Goal: Task Accomplishment & Management: Use online tool/utility

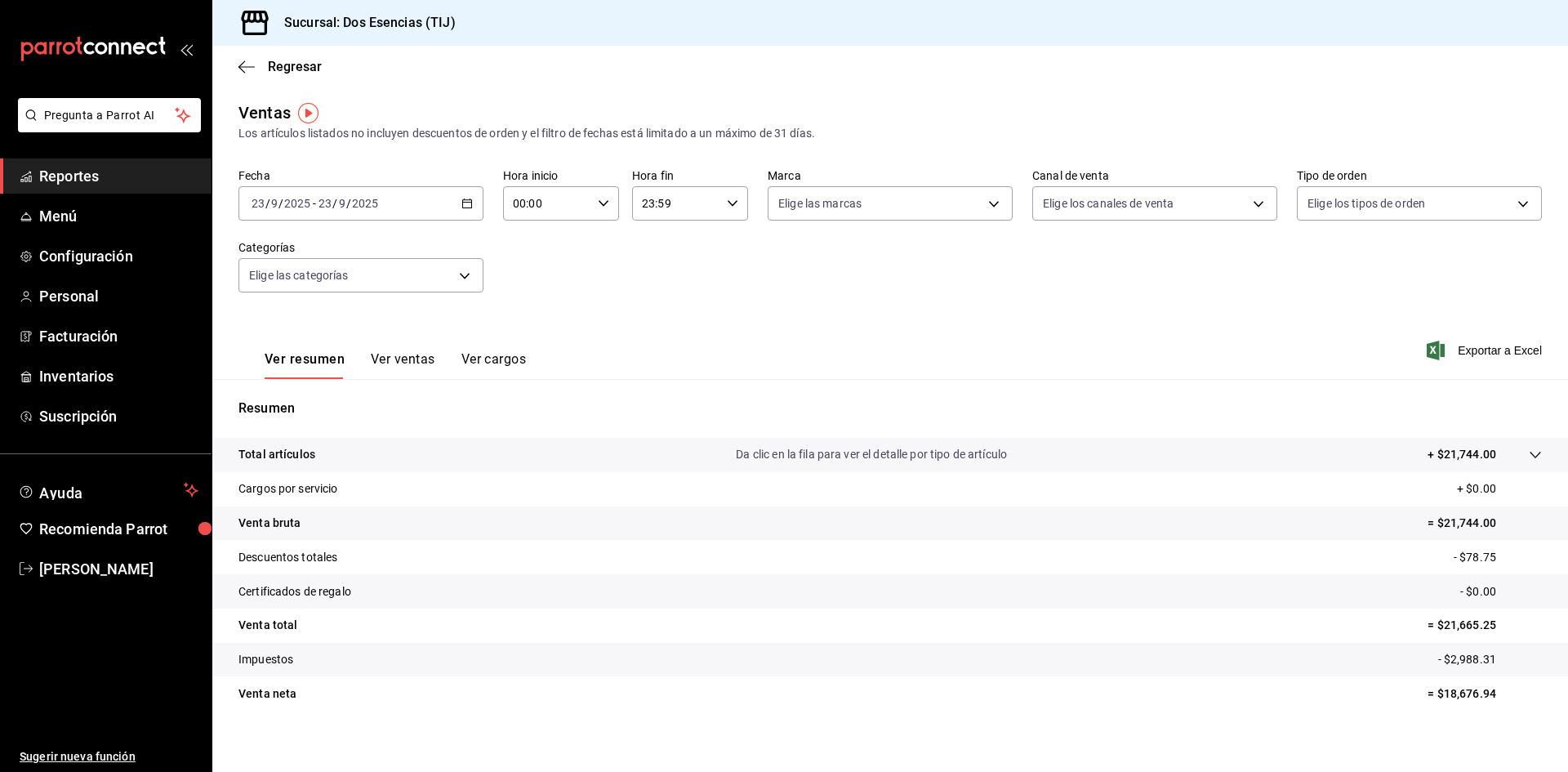
click at [144, 169] on span "Reportes" at bounding box center [118, 176] width 159 height 22
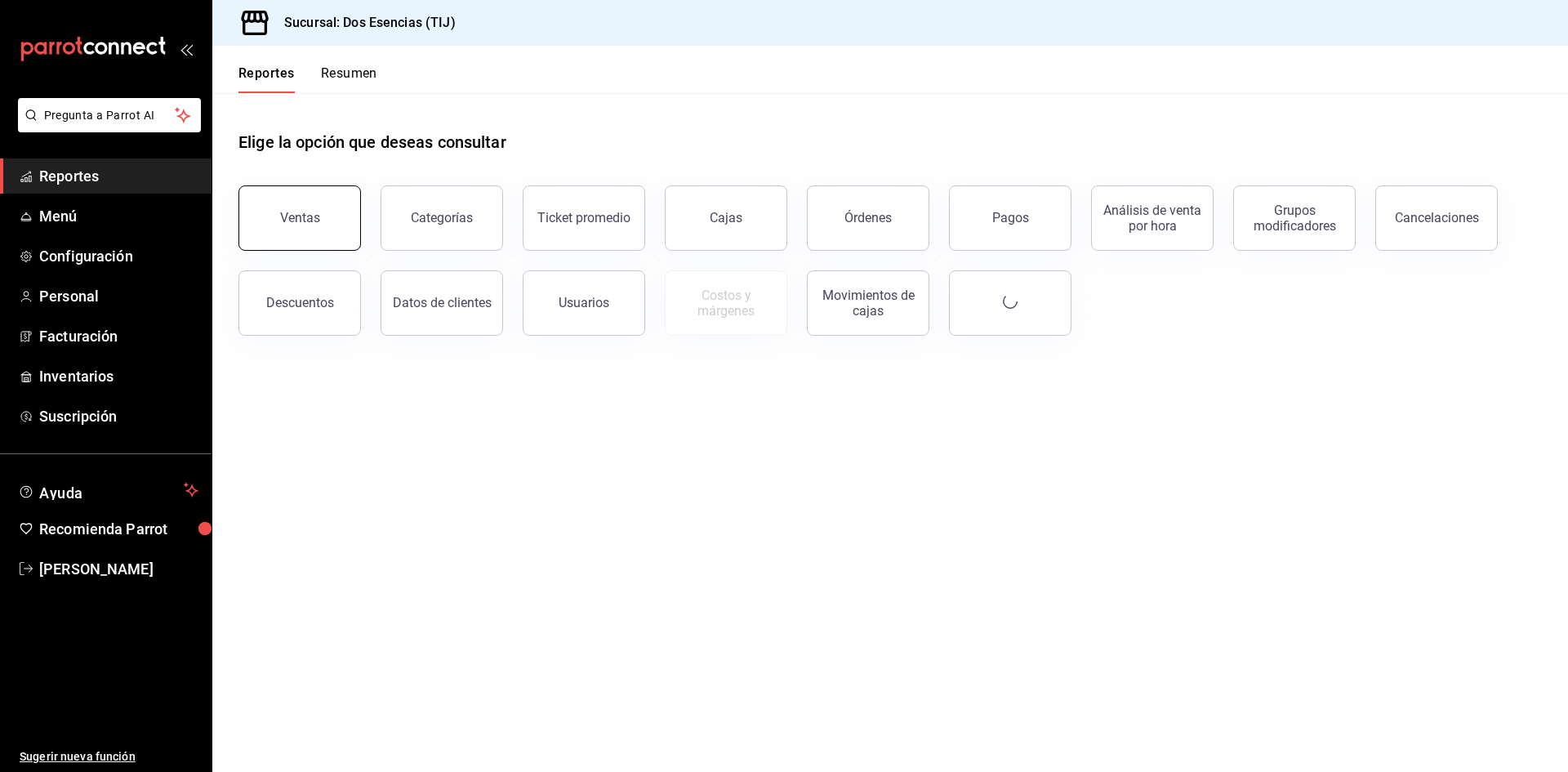
click at [279, 215] on button "Ventas" at bounding box center [300, 218] width 123 height 65
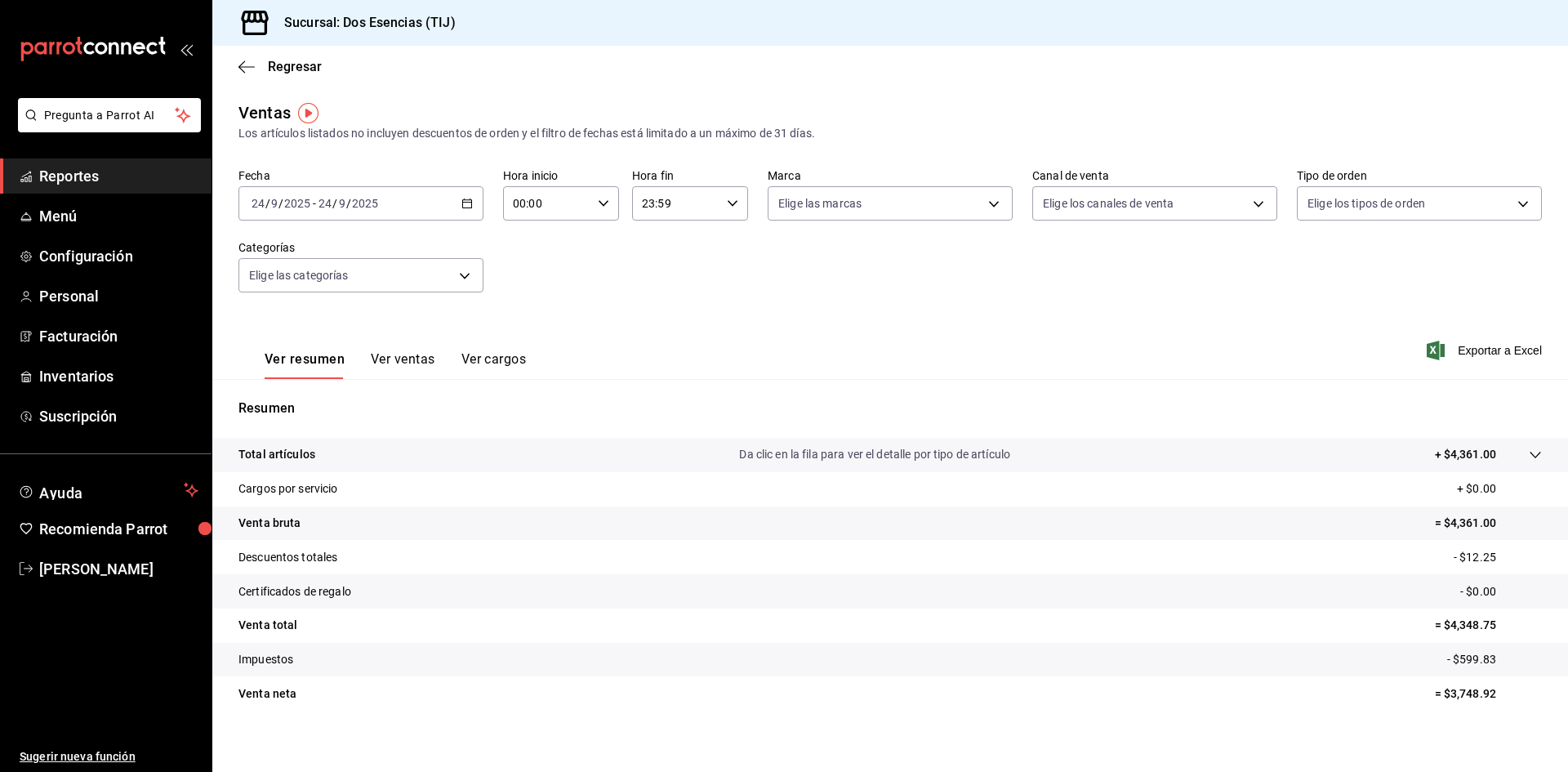
click at [472, 200] on div "[DATE] [DATE] - [DATE] [DATE]" at bounding box center [361, 203] width 245 height 34
click at [311, 290] on span "Ayer" at bounding box center [315, 290] width 127 height 18
click at [403, 366] on button "Ver ventas" at bounding box center [402, 365] width 64 height 28
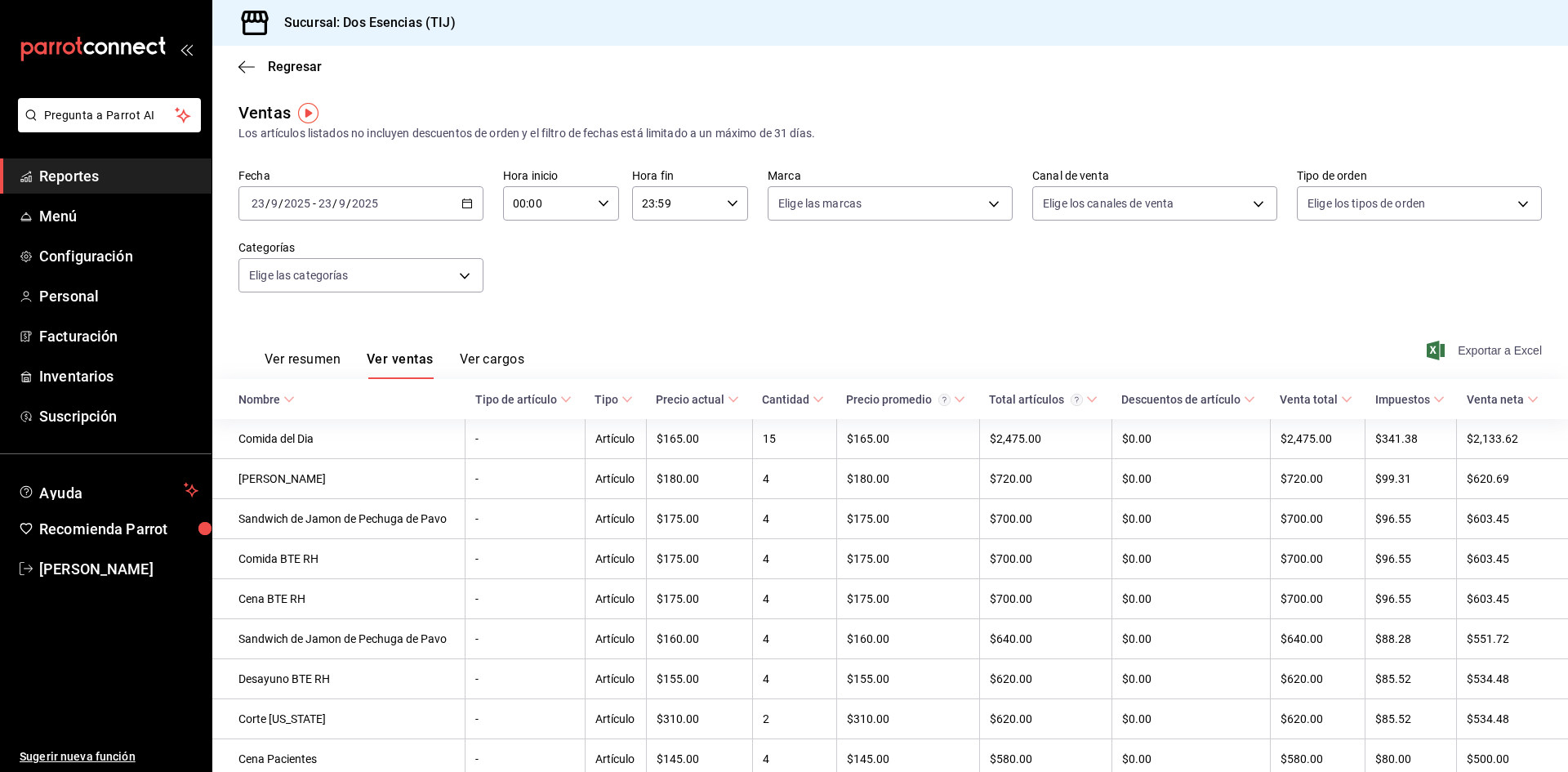
click at [1475, 352] on span "Exportar a Excel" at bounding box center [1486, 350] width 112 height 19
click at [96, 172] on span "Reportes" at bounding box center [118, 176] width 159 height 22
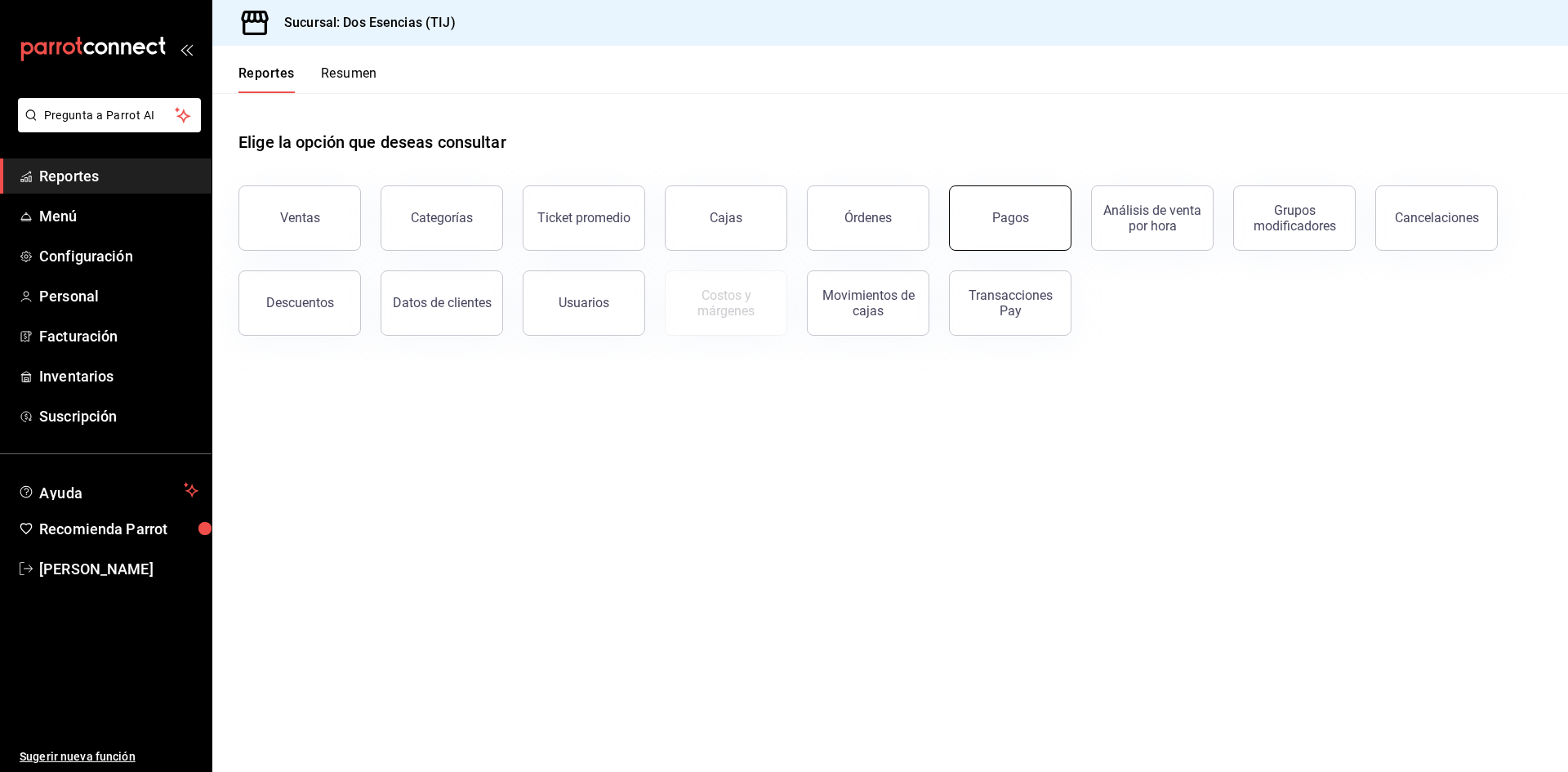
click at [1027, 221] on button "Pagos" at bounding box center [1010, 218] width 123 height 65
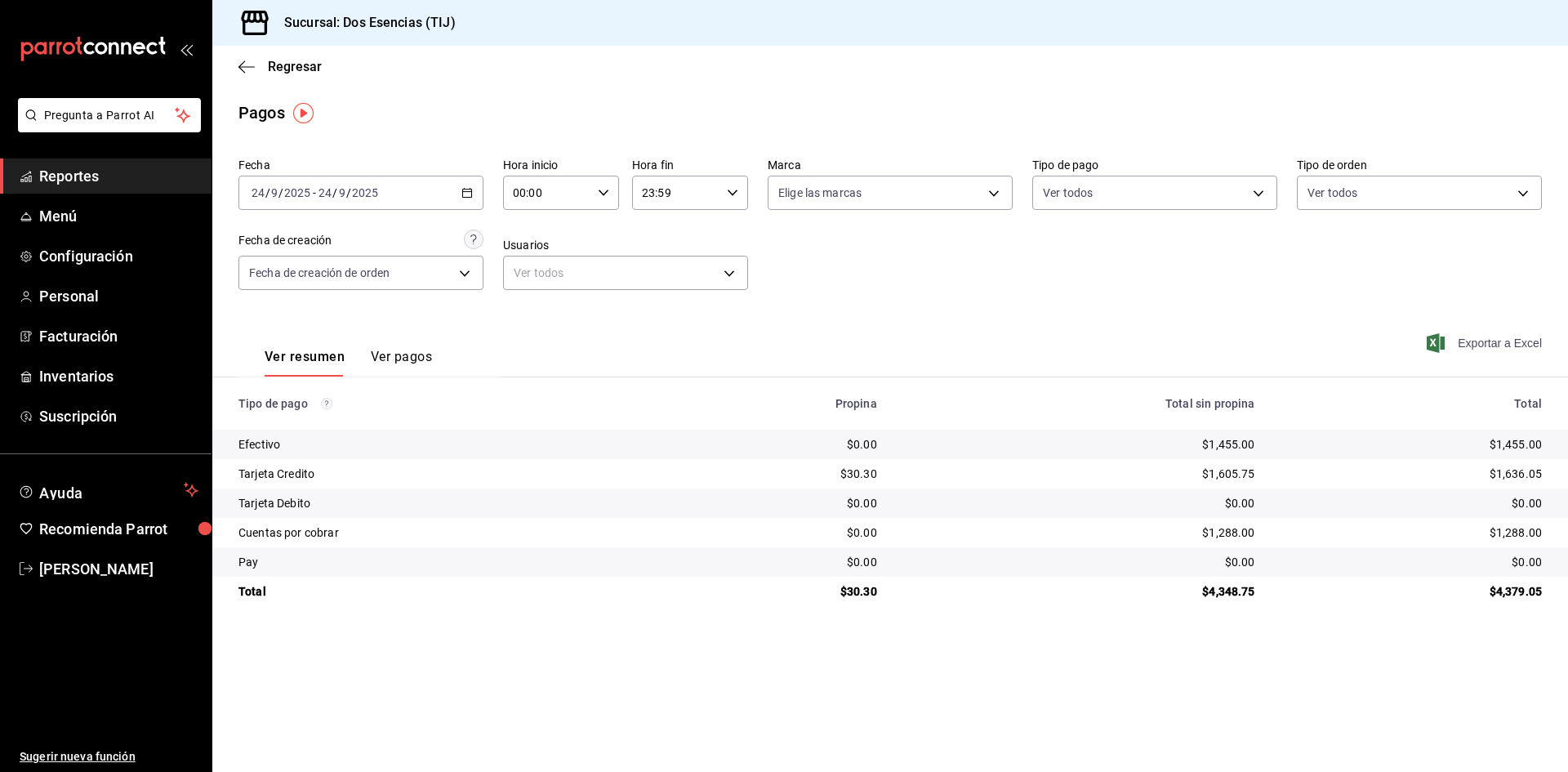
click at [1485, 340] on span "Exportar a Excel" at bounding box center [1486, 342] width 112 height 19
click at [471, 191] on icon "button" at bounding box center [467, 193] width 12 height 12
click at [290, 280] on span "Ayer" at bounding box center [315, 279] width 127 height 18
click at [50, 176] on span "Reportes" at bounding box center [118, 176] width 159 height 22
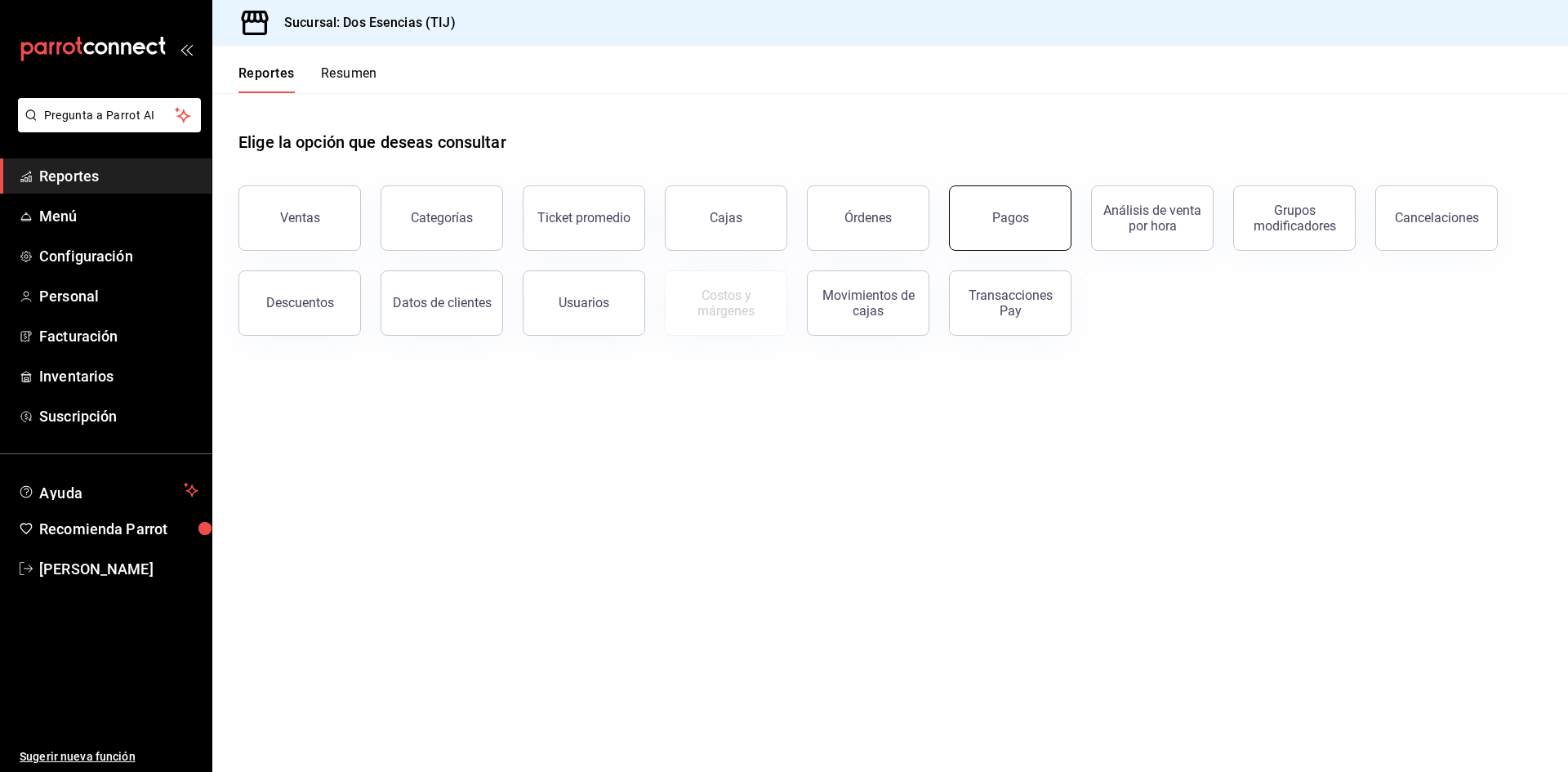
click at [1041, 215] on button "Pagos" at bounding box center [1010, 218] width 123 height 65
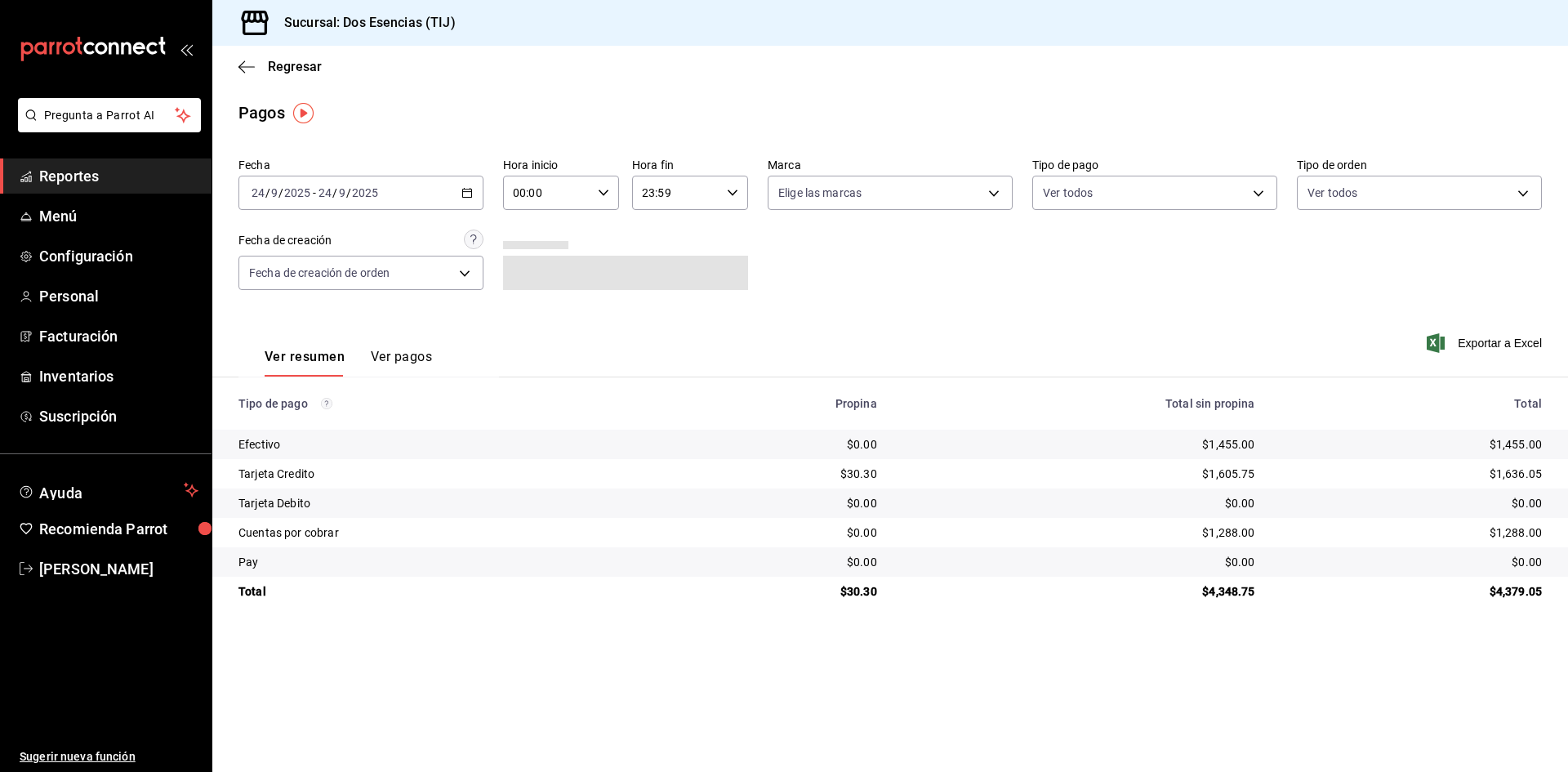
click at [466, 187] on icon "button" at bounding box center [467, 193] width 12 height 12
click at [264, 276] on span "Ayer" at bounding box center [315, 279] width 127 height 18
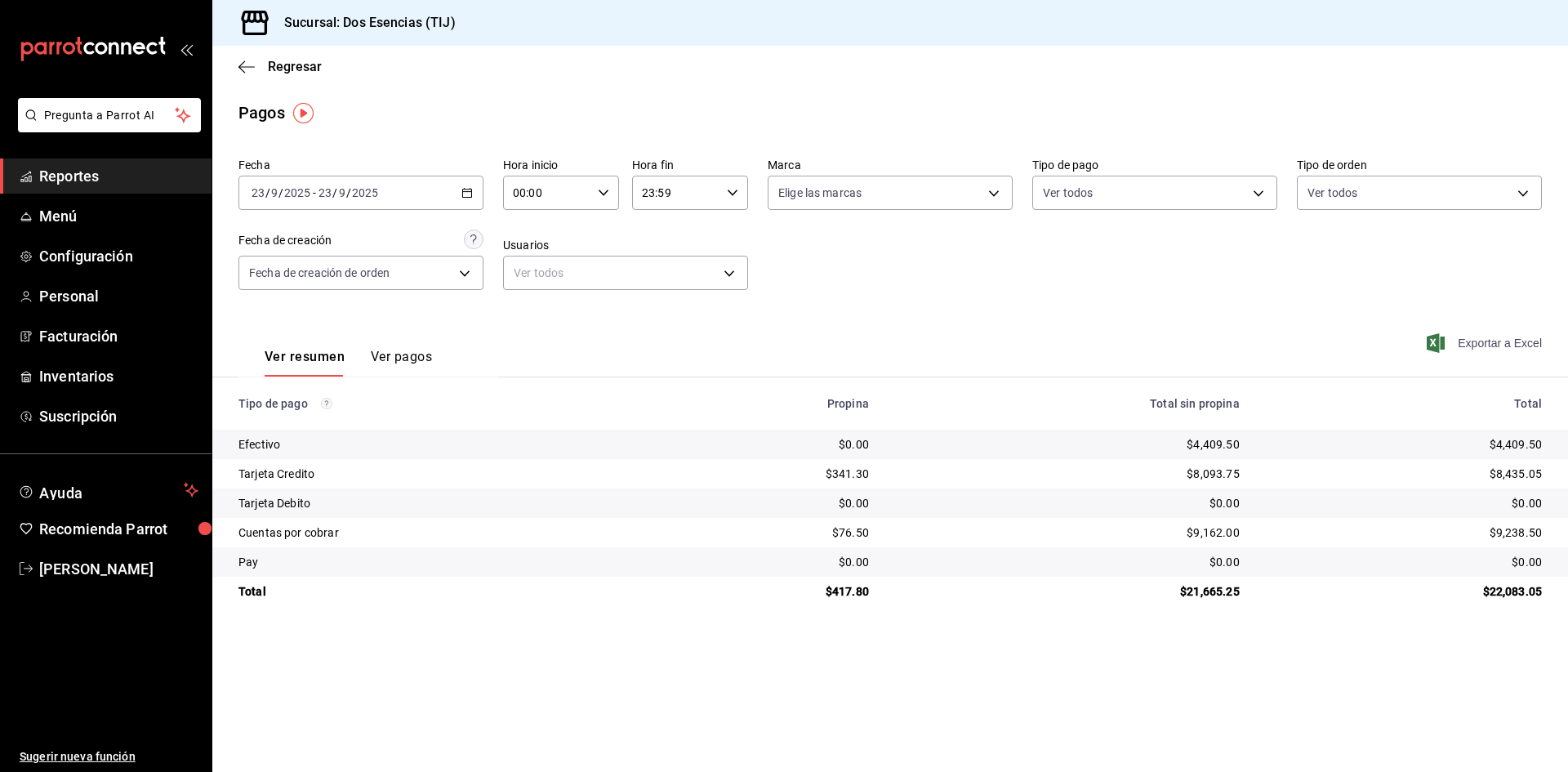
click at [1505, 341] on span "Exportar a Excel" at bounding box center [1486, 342] width 112 height 19
